Goal: Information Seeking & Learning: Learn about a topic

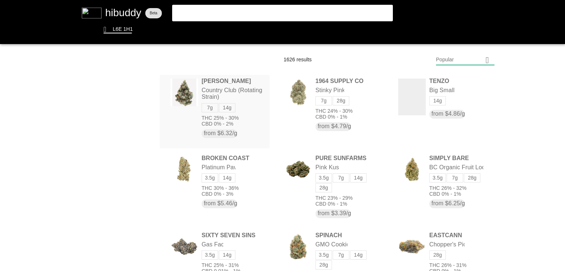
click at [242, 90] on flt-glass-pane at bounding box center [282, 135] width 565 height 271
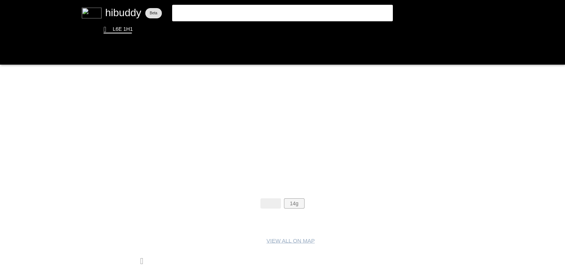
click at [296, 199] on flt-glass-pane at bounding box center [282, 135] width 565 height 271
click at [271, 206] on flt-glass-pane at bounding box center [282, 135] width 565 height 271
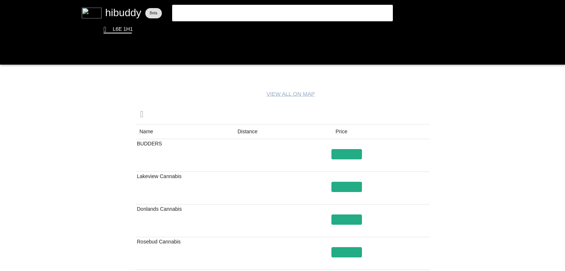
click at [242, 134] on flt-glass-pane at bounding box center [282, 135] width 565 height 271
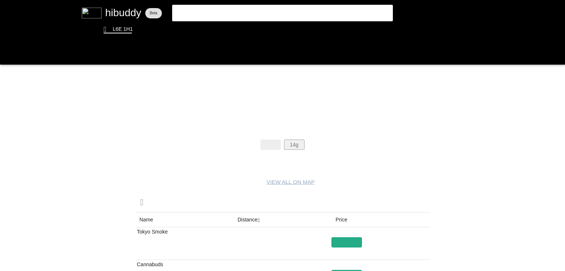
click at [288, 144] on flt-glass-pane at bounding box center [282, 135] width 565 height 271
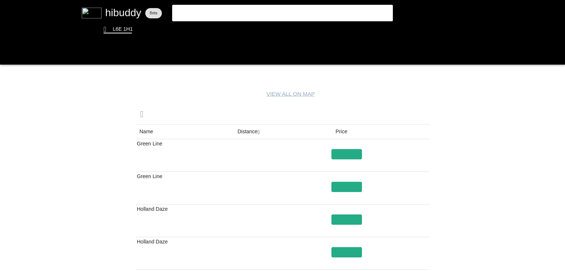
click at [252, 133] on flt-glass-pane at bounding box center [282, 135] width 565 height 271
click at [225, 132] on flt-glass-pane at bounding box center [282, 135] width 565 height 271
click at [258, 132] on flt-glass-pane at bounding box center [282, 135] width 565 height 271
click at [347, 152] on flt-glass-pane at bounding box center [282, 135] width 565 height 271
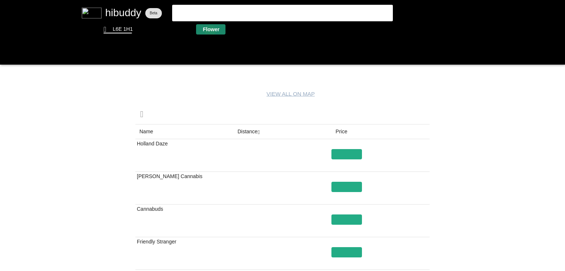
click at [210, 31] on flt-glass-pane at bounding box center [282, 135] width 565 height 271
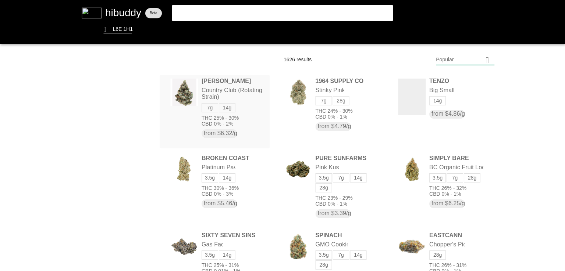
click at [224, 106] on flt-glass-pane at bounding box center [282, 135] width 565 height 271
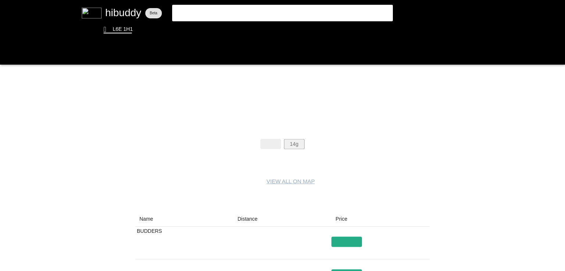
click at [300, 148] on flt-glass-pane at bounding box center [282, 135] width 565 height 271
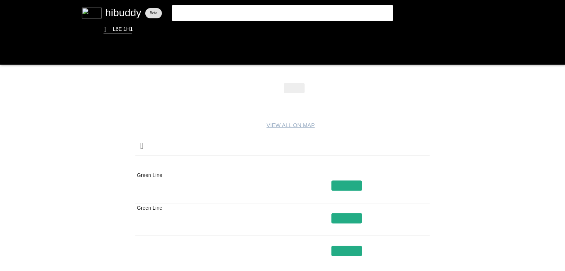
click at [241, 161] on flt-glass-pane at bounding box center [282, 135] width 565 height 271
click at [337, 216] on flt-glass-pane at bounding box center [282, 135] width 565 height 271
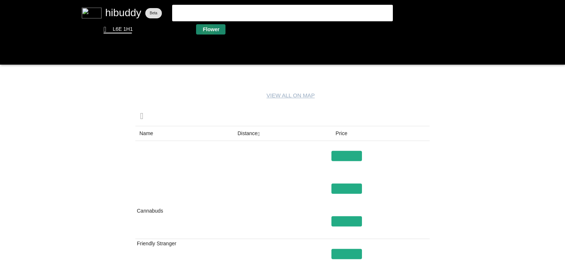
click at [207, 31] on flt-glass-pane at bounding box center [282, 135] width 565 height 271
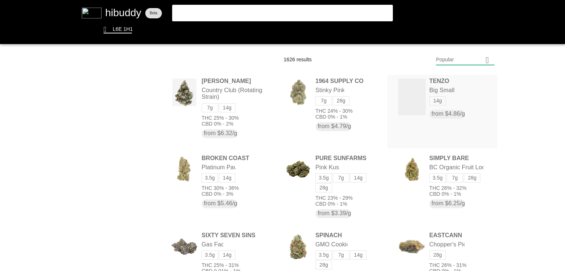
click at [433, 98] on flt-glass-pane at bounding box center [282, 135] width 565 height 271
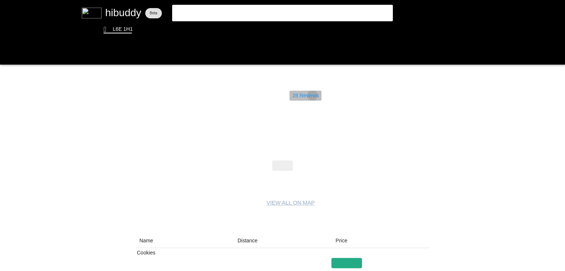
click at [312, 95] on flt-glass-pane at bounding box center [282, 135] width 565 height 271
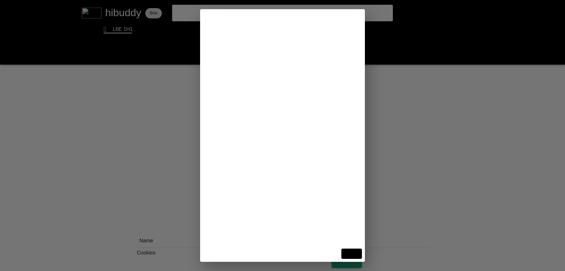
click at [441, 148] on flt-glass-pane at bounding box center [282, 135] width 565 height 271
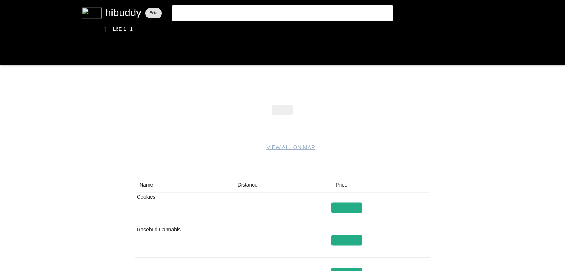
click at [246, 184] on flt-glass-pane at bounding box center [282, 135] width 565 height 271
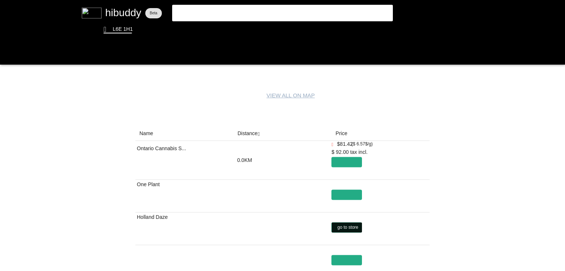
click at [347, 227] on flt-glass-pane at bounding box center [282, 135] width 565 height 271
click at [337, 193] on flt-glass-pane at bounding box center [282, 135] width 565 height 271
click at [213, 8] on flt-glass-pane at bounding box center [282, 135] width 565 height 271
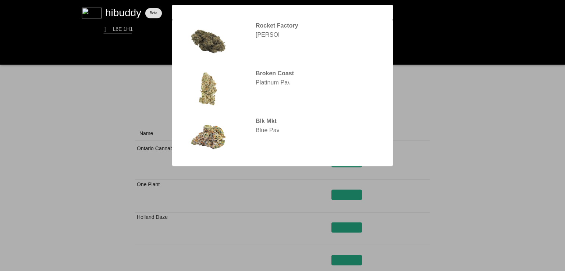
type input "pave"
click at [267, 71] on flt-glass-pane at bounding box center [282, 135] width 565 height 271
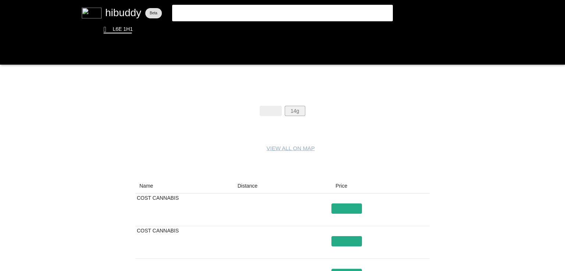
click at [296, 109] on flt-glass-pane at bounding box center [282, 135] width 565 height 271
click at [257, 187] on flt-glass-pane at bounding box center [282, 135] width 565 height 271
